Goal: Information Seeking & Learning: Learn about a topic

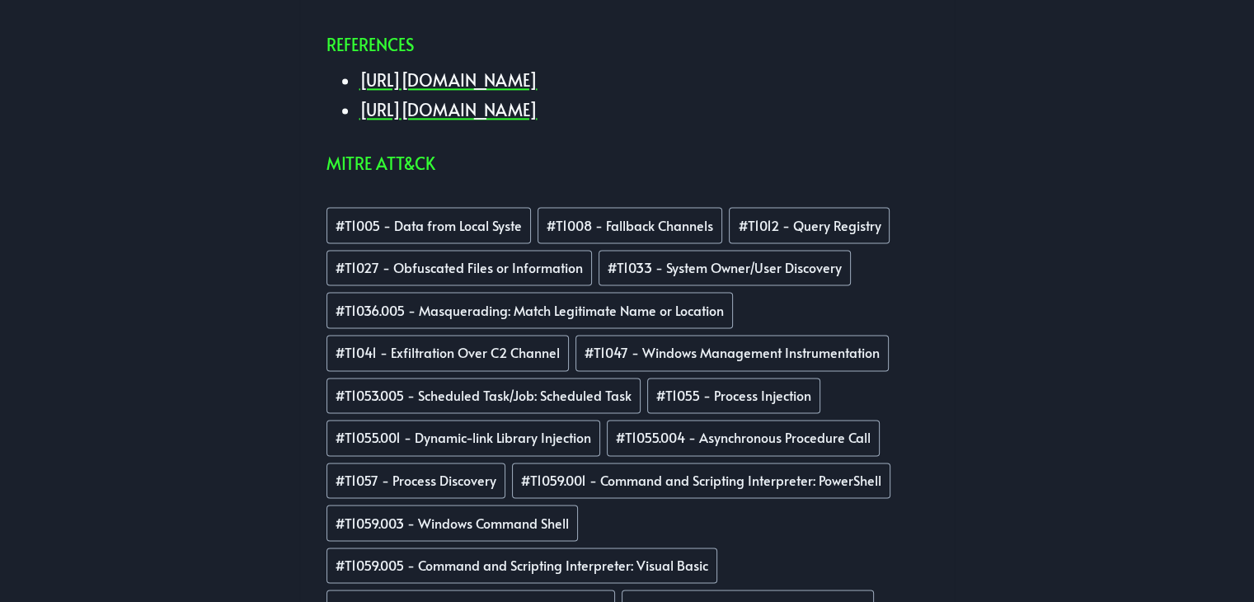
scroll to position [3250, 0]
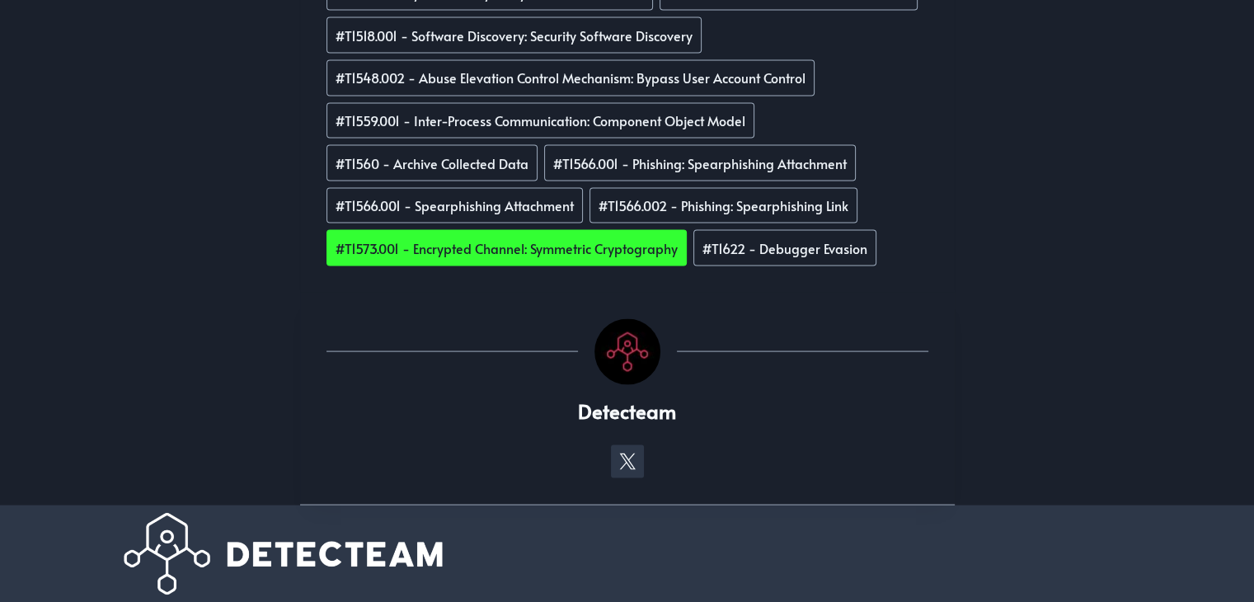
click at [425, 266] on link "# T1573.001 - Encrypted Channel: Symmetric Cryptography" at bounding box center [506, 248] width 360 height 36
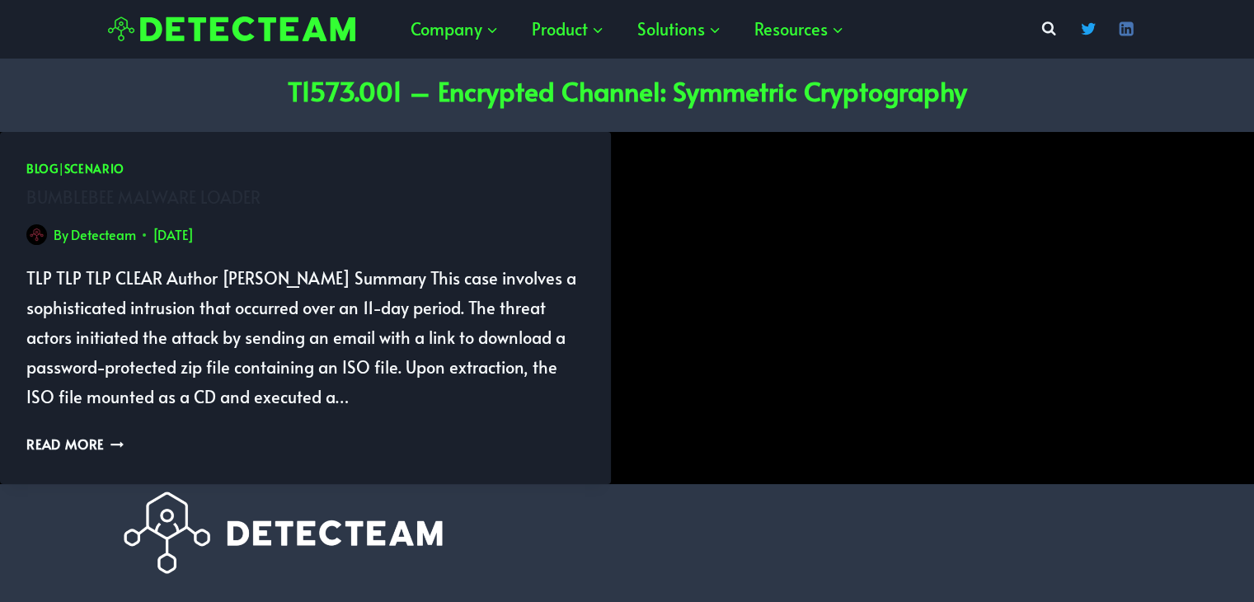
scroll to position [8, 0]
click at [674, 68] on link "Use Cases" at bounding box center [703, 79] width 165 height 50
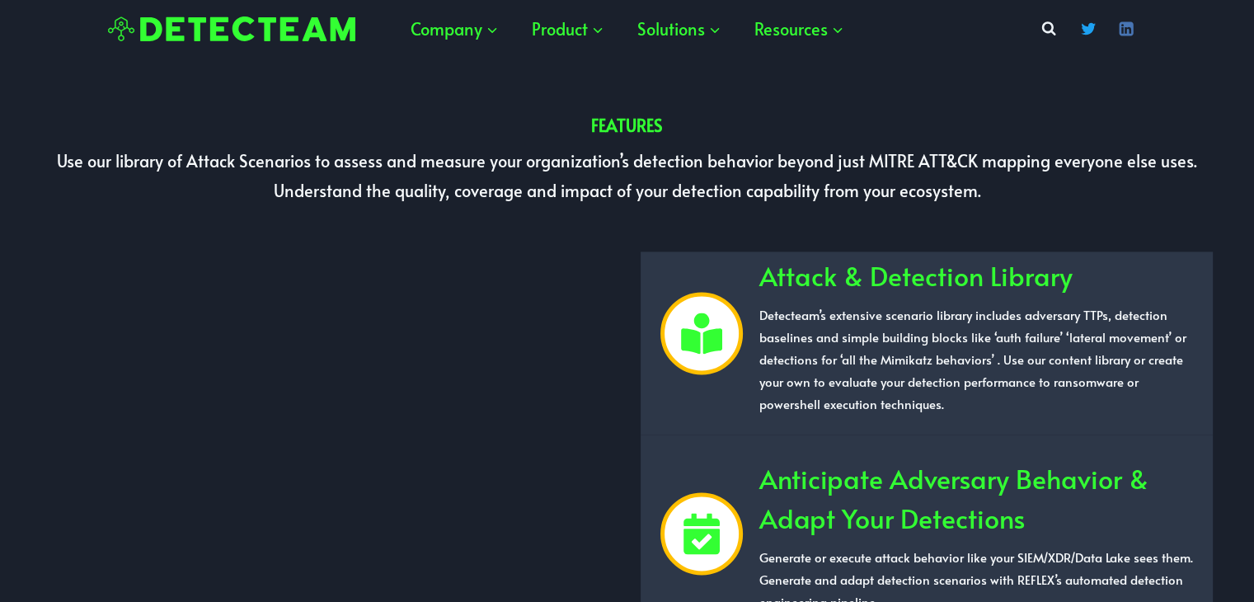
scroll to position [2280, 0]
